Goal: Task Accomplishment & Management: Manage account settings

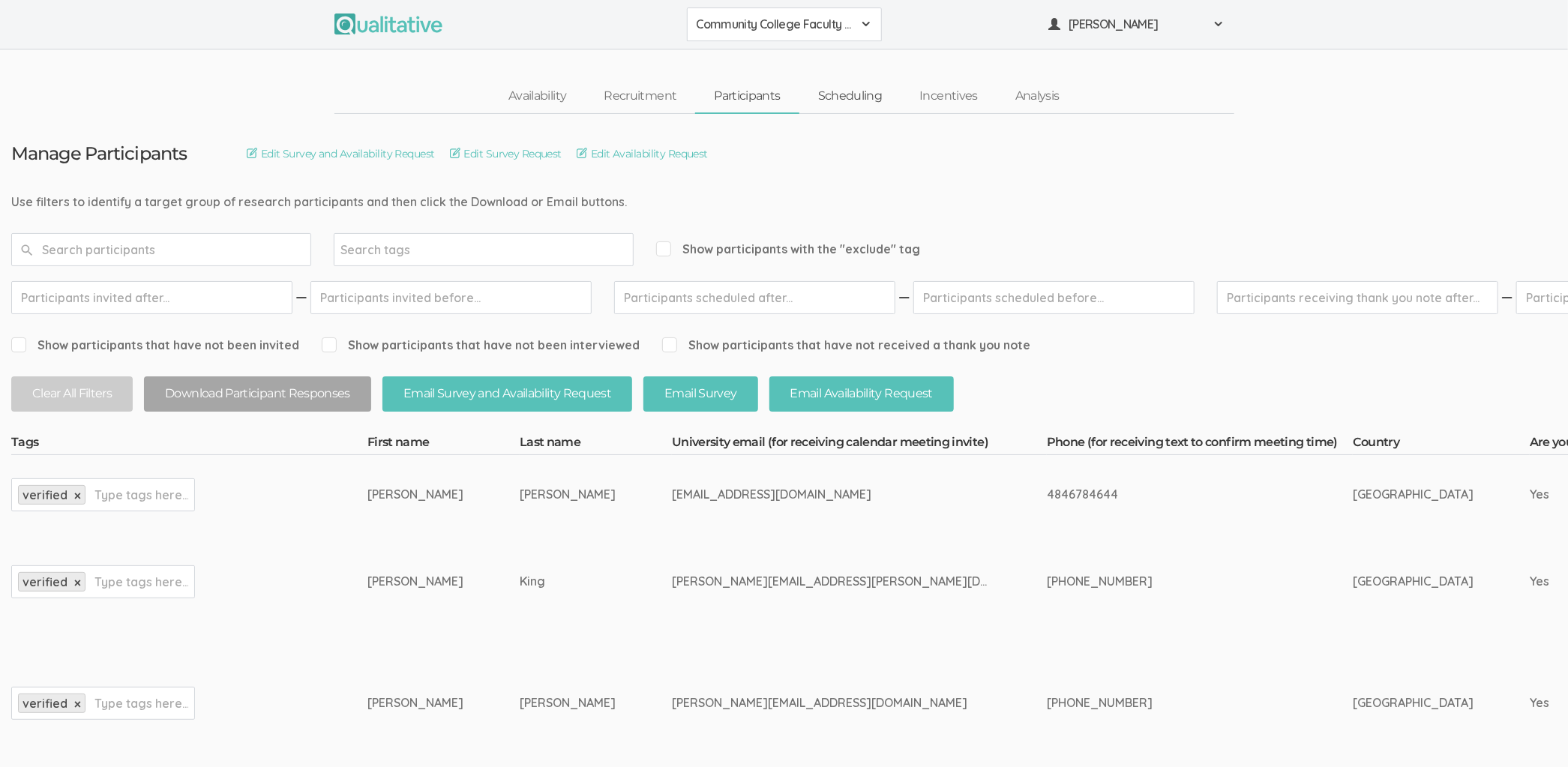
click at [875, 97] on link "Scheduling" at bounding box center [850, 96] width 102 height 32
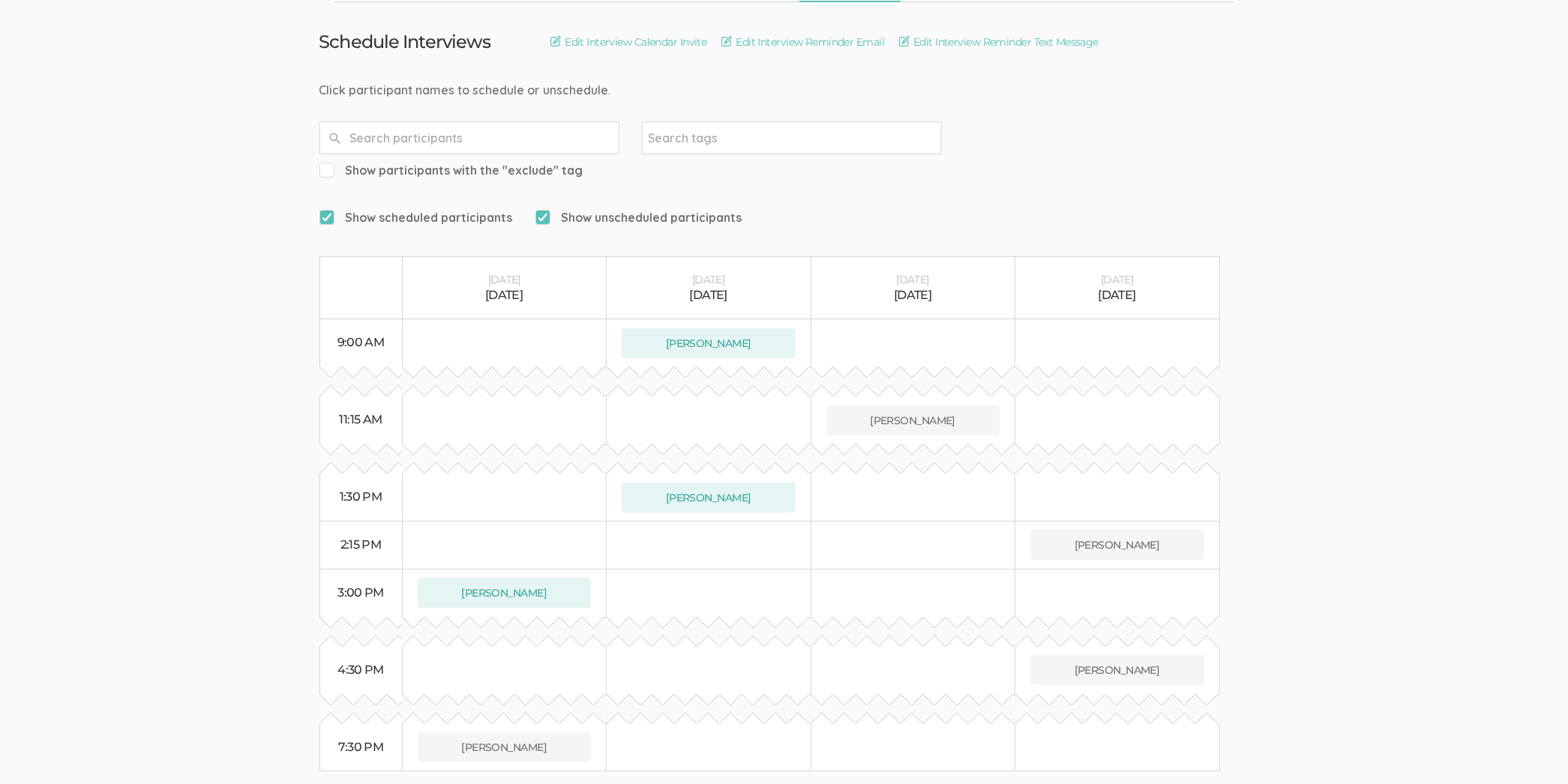
scroll to position [111, 0]
click at [987, 530] on button "[PERSON_NAME]" at bounding box center [1118, 545] width 174 height 30
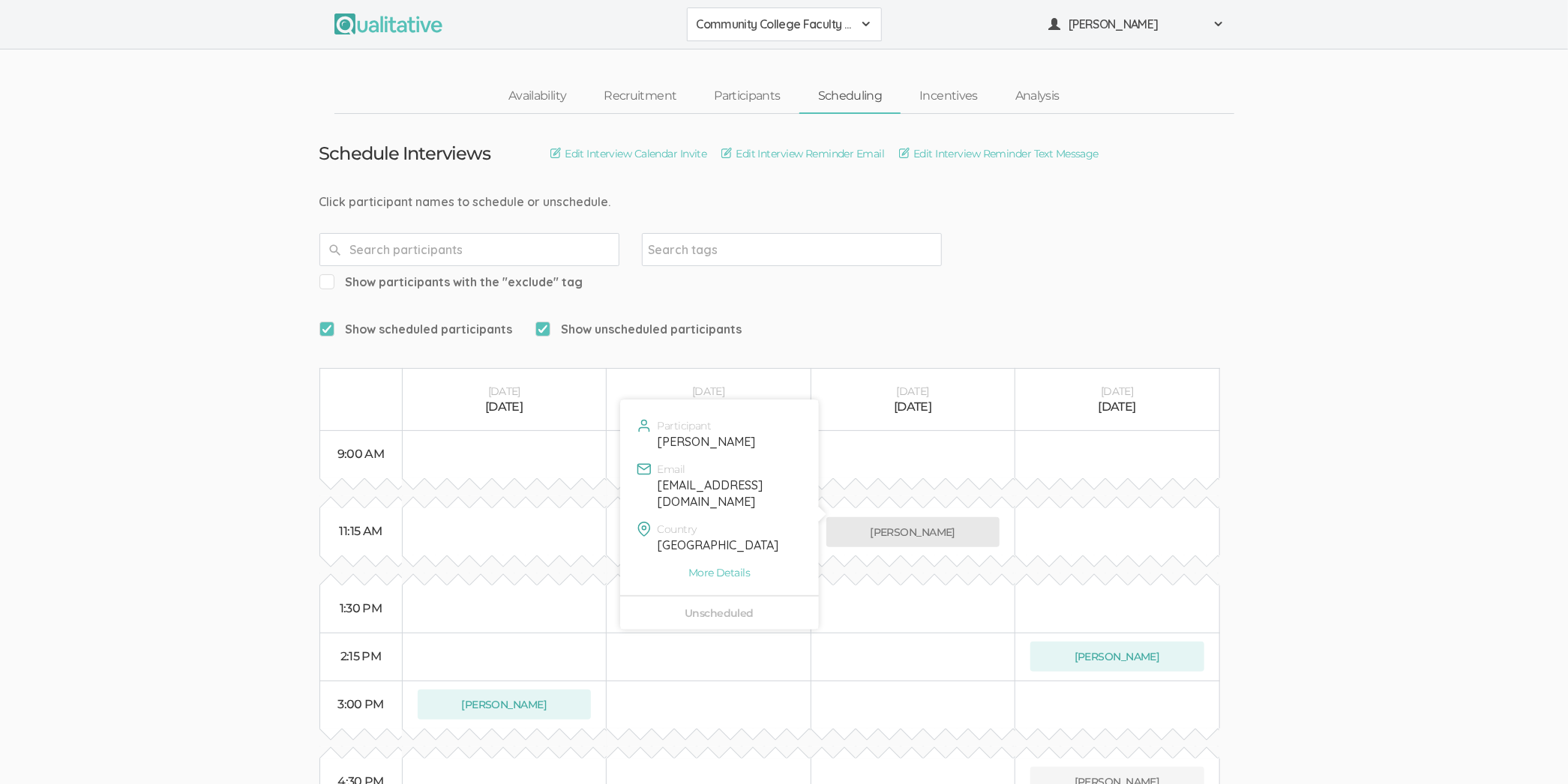
click at [831, 517] on button "[PERSON_NAME]" at bounding box center [914, 532] width 174 height 30
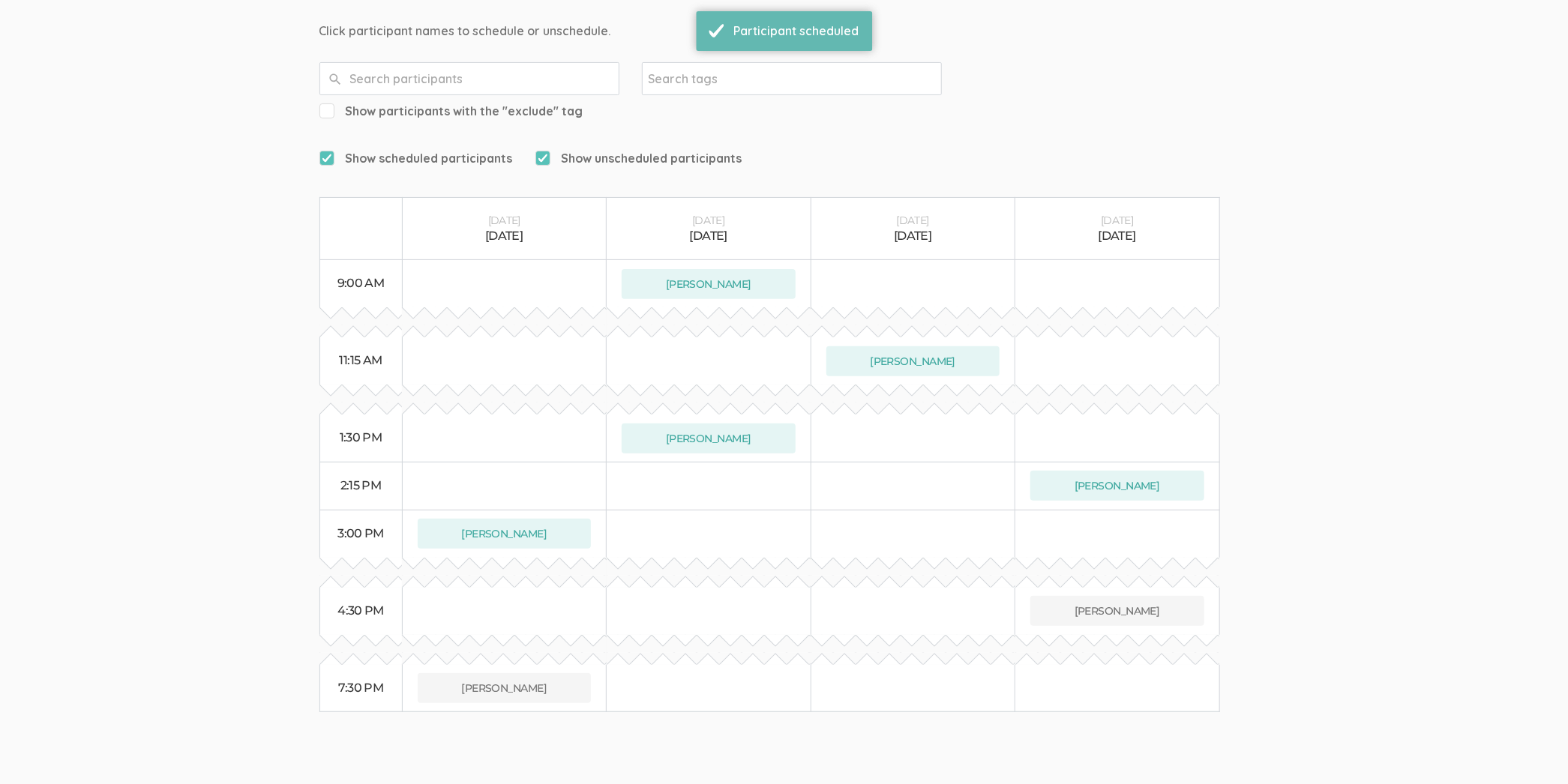
scroll to position [180, 0]
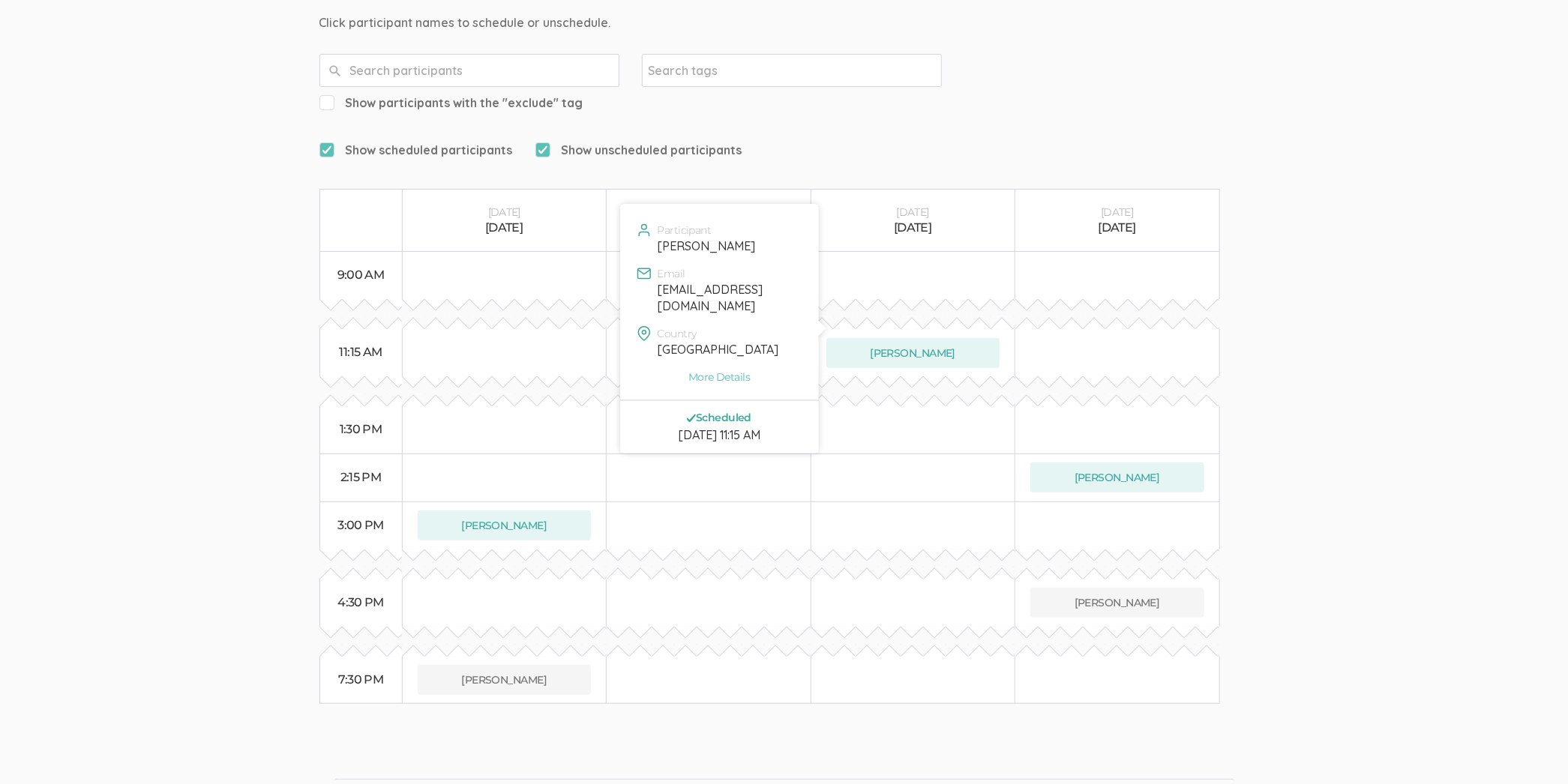
click at [762, 289] on div "[EMAIL_ADDRESS][DOMAIN_NAME]" at bounding box center [729, 299] width 143 height 34
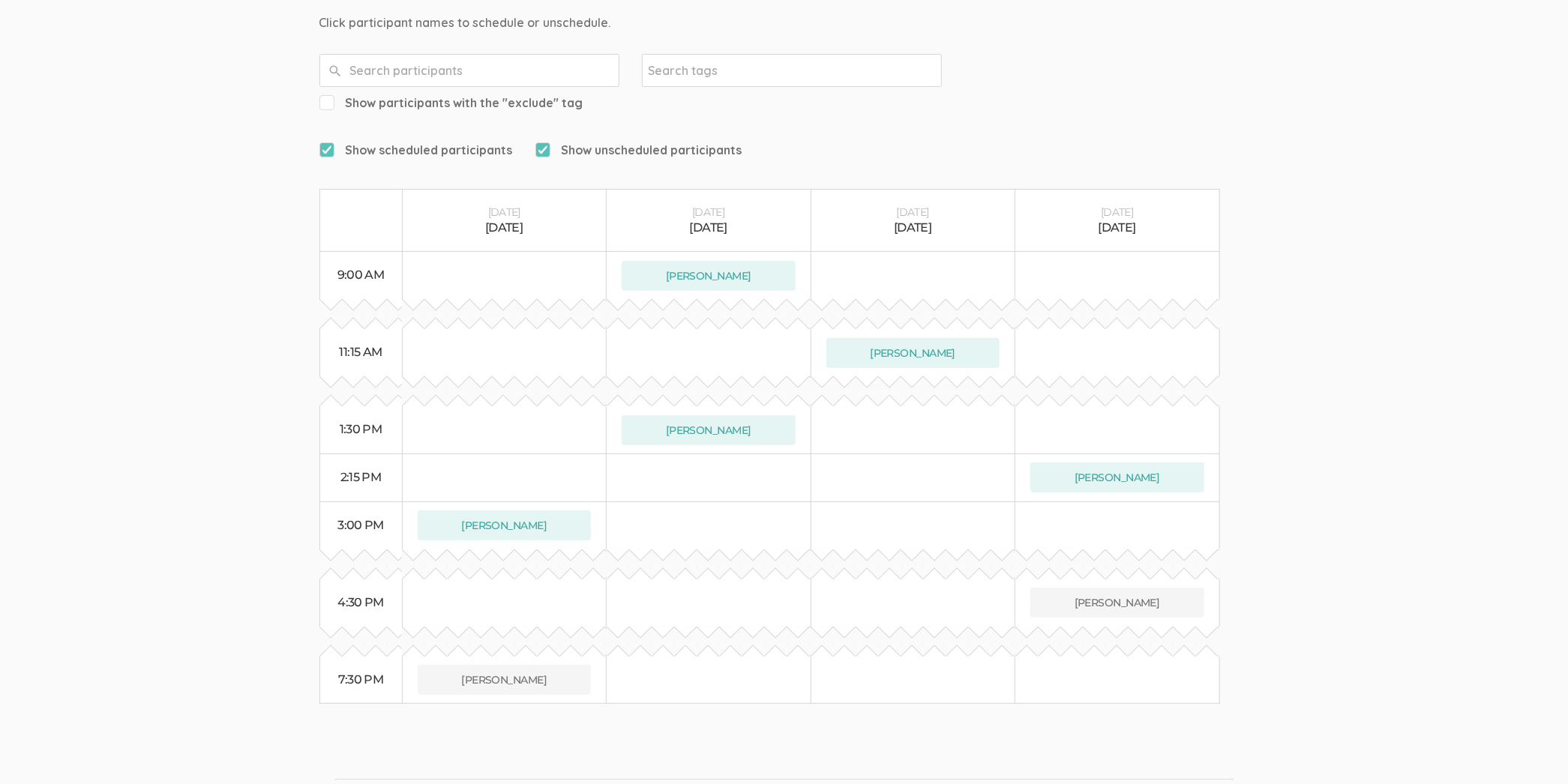
copy div "[EMAIL_ADDRESS][DOMAIN_NAME]"
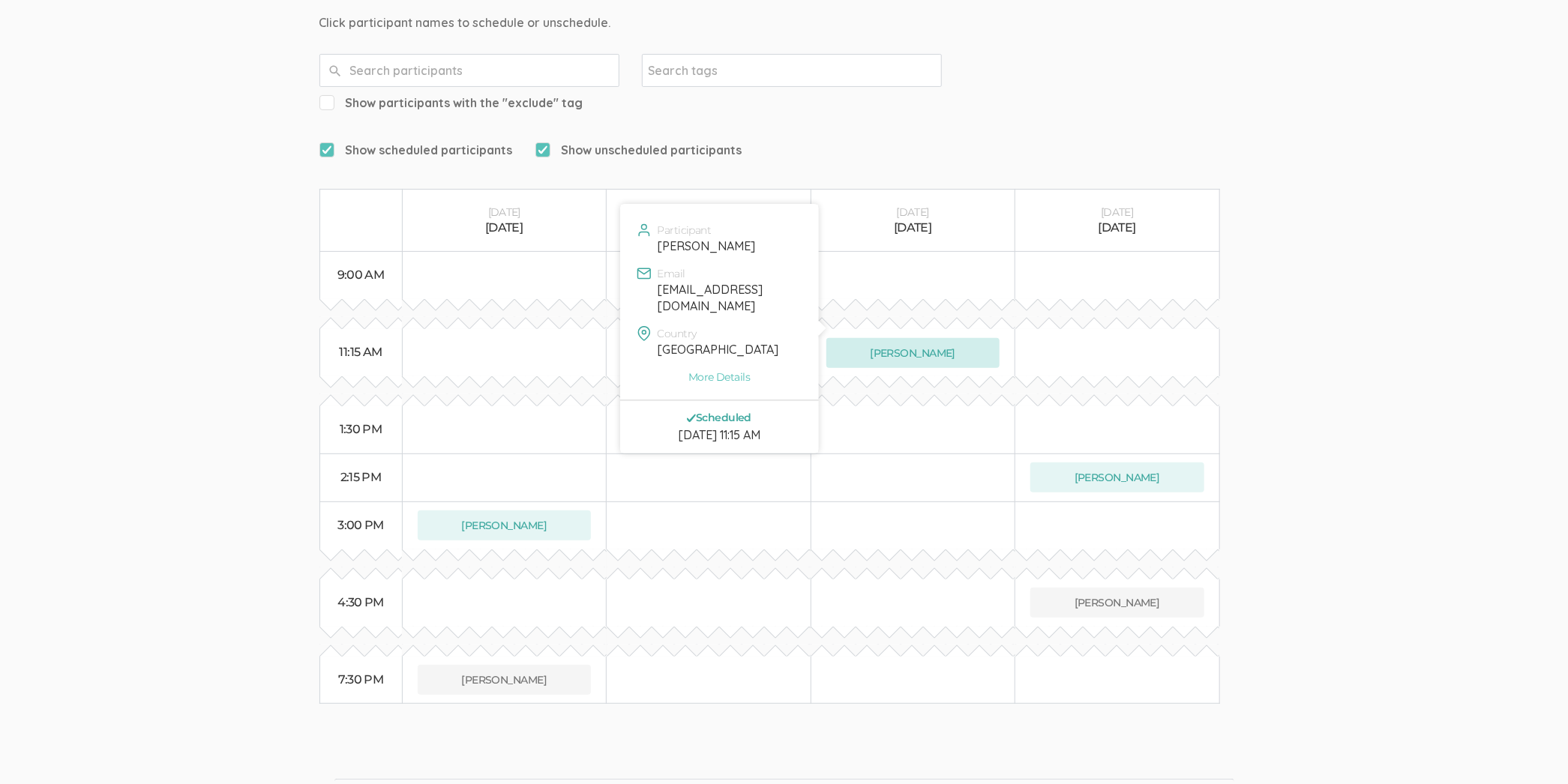
click at [960, 338] on button "[PERSON_NAME]" at bounding box center [914, 353] width 174 height 30
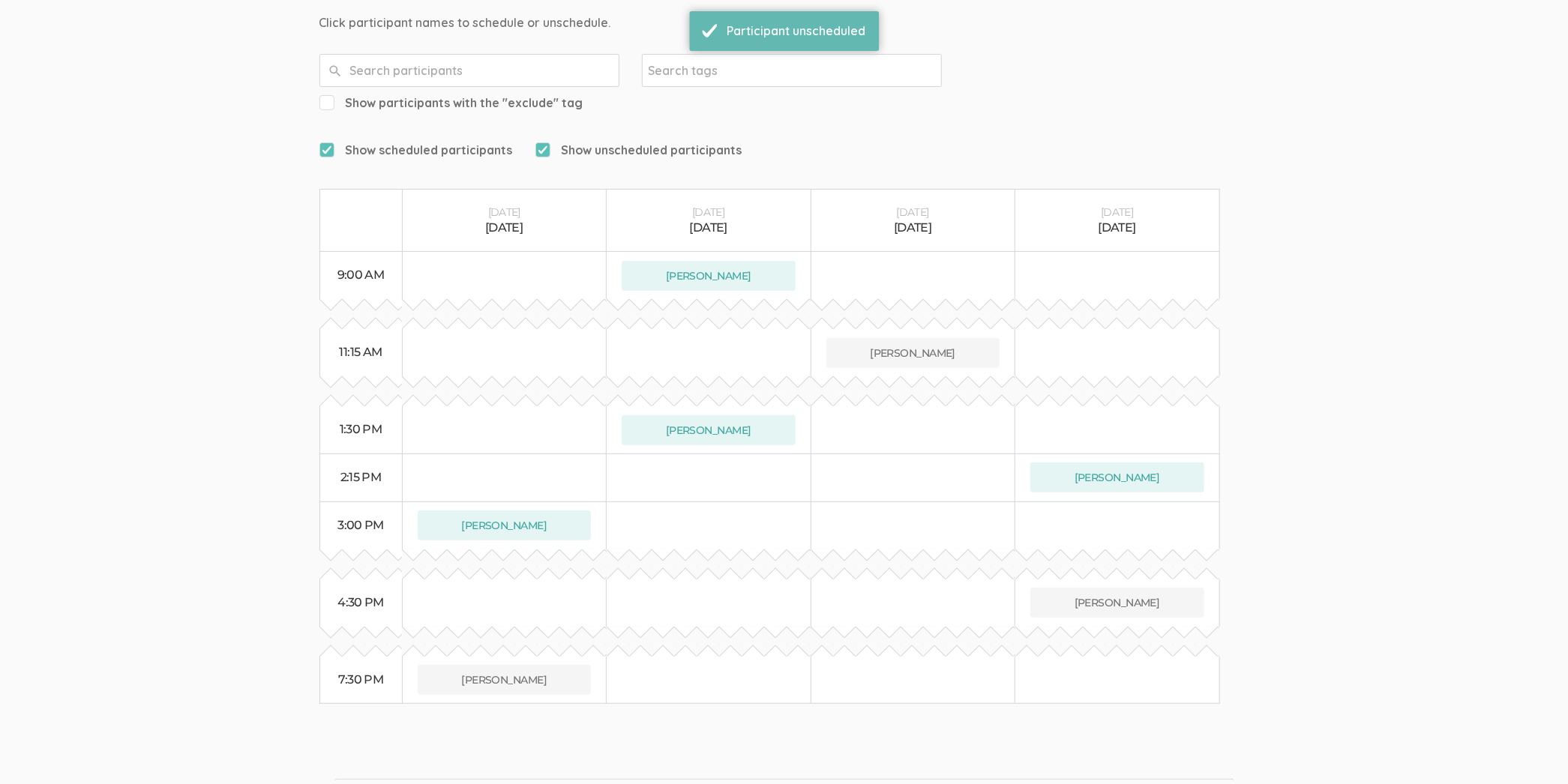
scroll to position [0, 0]
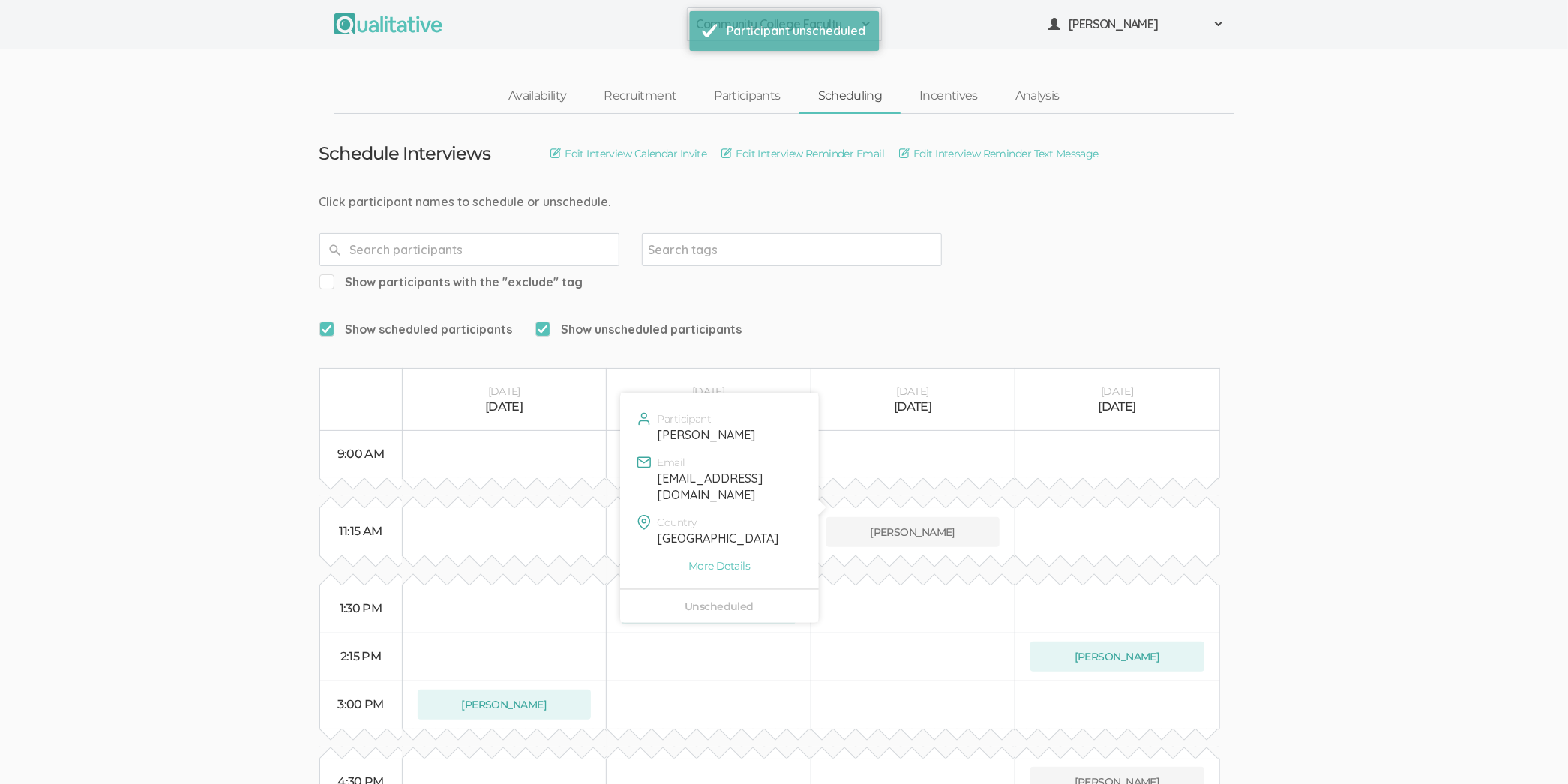
click at [748, 478] on div "[EMAIL_ADDRESS][DOMAIN_NAME]" at bounding box center [729, 488] width 143 height 34
click at [748, 477] on div "[EMAIL_ADDRESS][DOMAIN_NAME]" at bounding box center [729, 488] width 143 height 34
